Goal: Find specific page/section: Find specific page/section

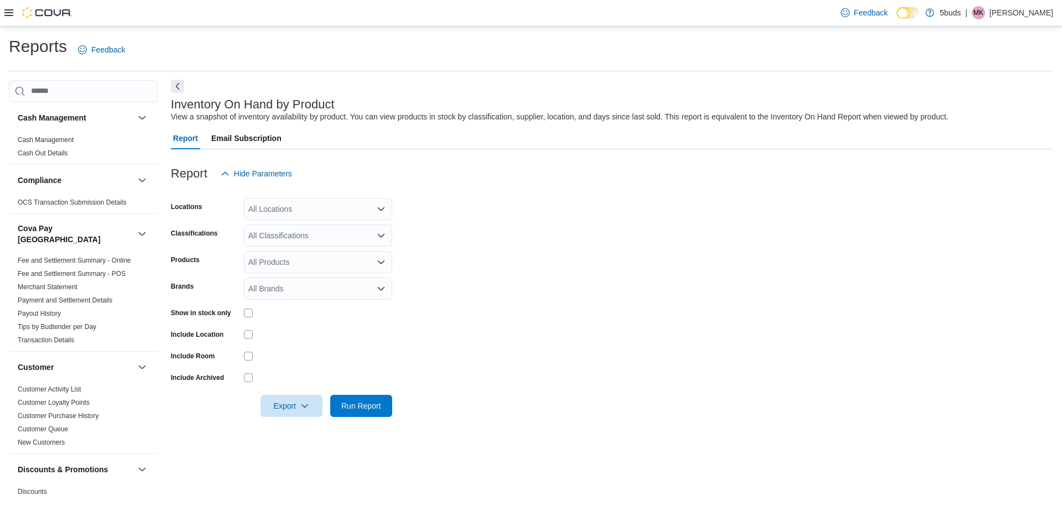
click at [180, 84] on button "Next" at bounding box center [177, 86] width 13 height 13
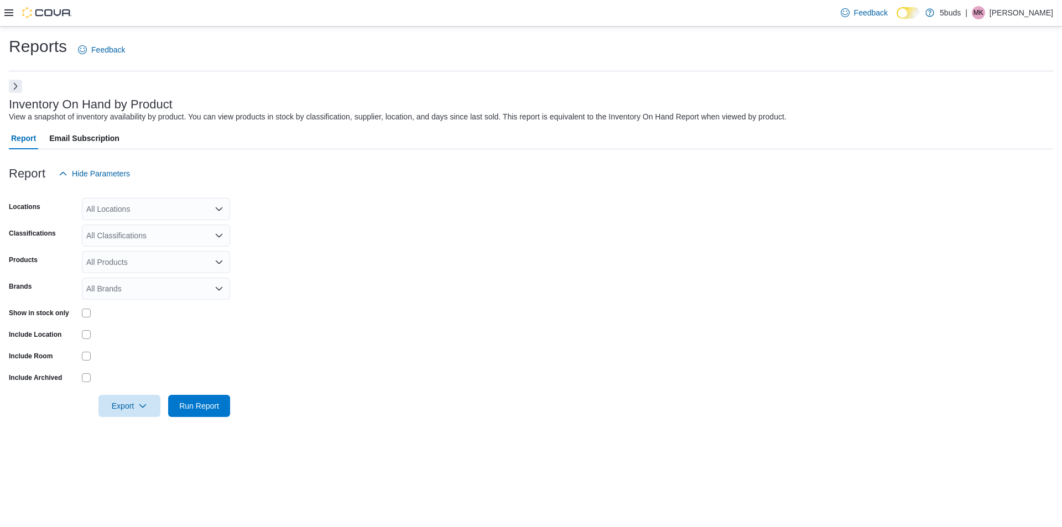
click at [17, 82] on button "Next" at bounding box center [15, 86] width 13 height 13
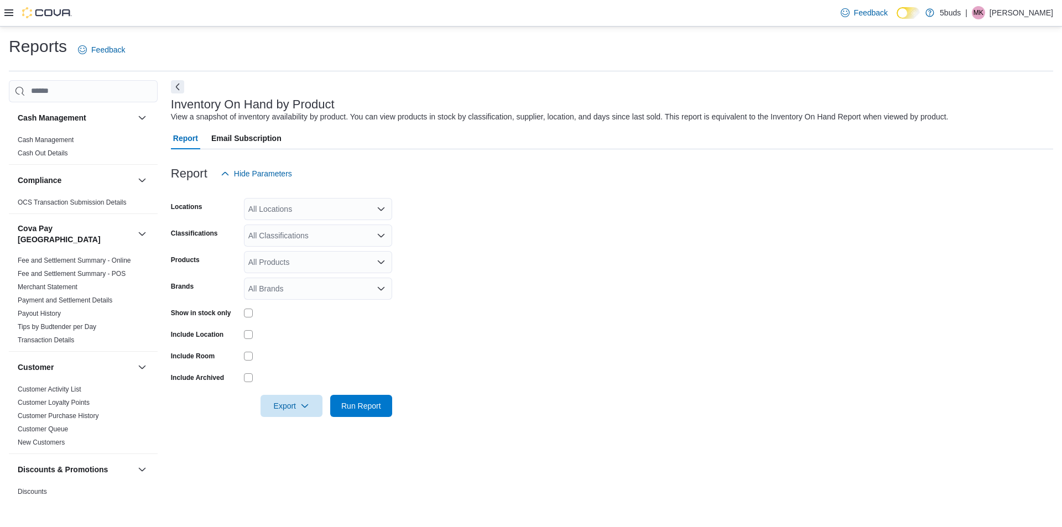
click at [11, 18] on div at bounding box center [37, 12] width 67 height 11
click at [11, 11] on icon at bounding box center [8, 12] width 9 height 7
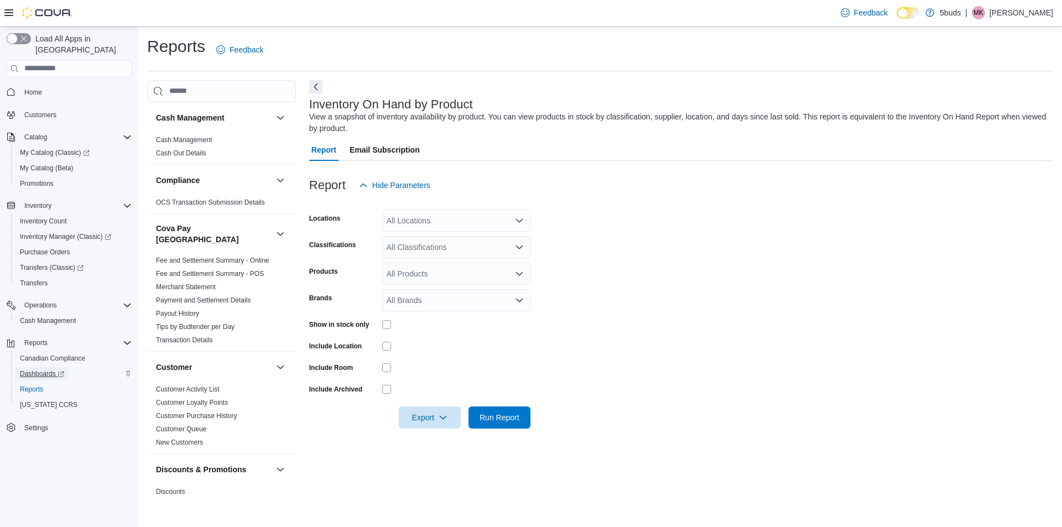
click at [46, 369] on span "Dashboards" at bounding box center [42, 373] width 44 height 9
